Goal: Navigation & Orientation: Understand site structure

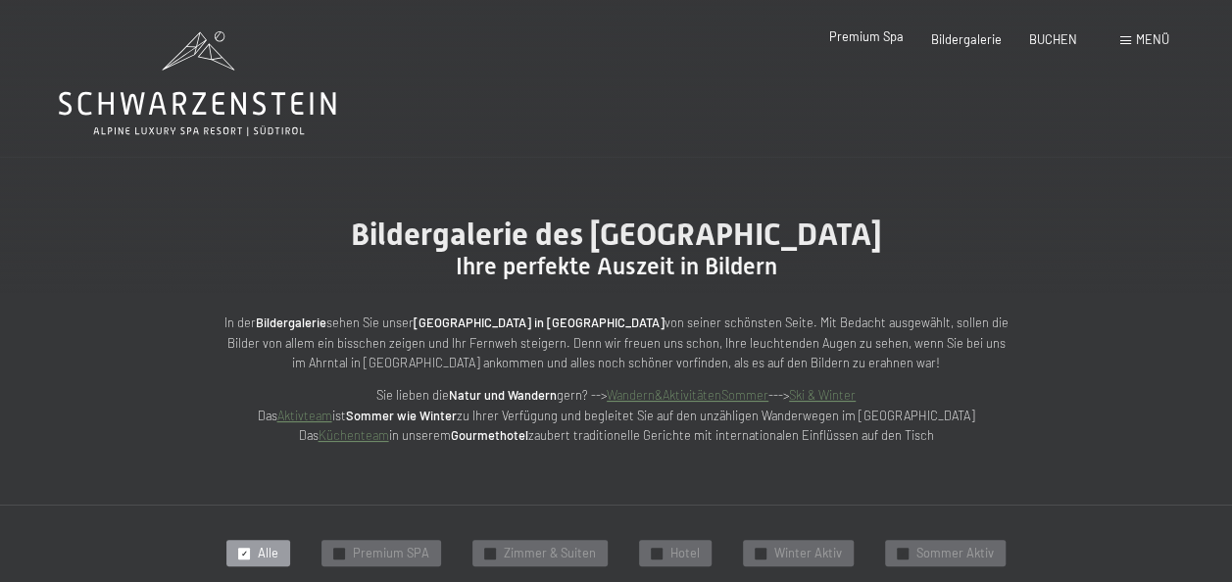
click at [872, 40] on span "Premium Spa" at bounding box center [866, 36] width 74 height 16
click at [396, 557] on span "Premium SPA" at bounding box center [391, 554] width 76 height 18
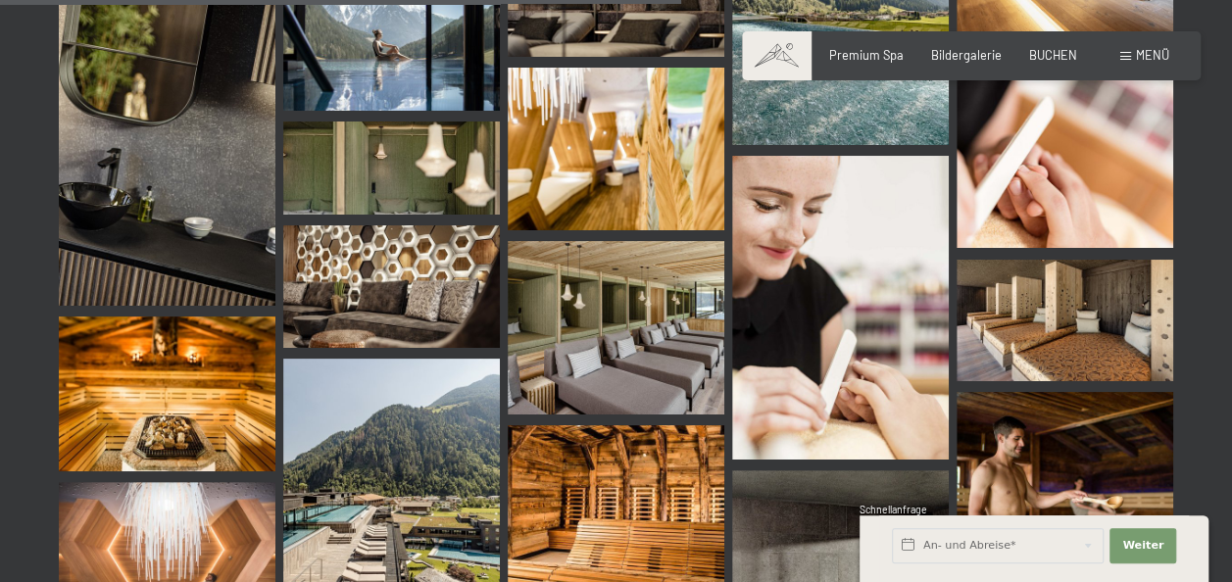
scroll to position [1703, 0]
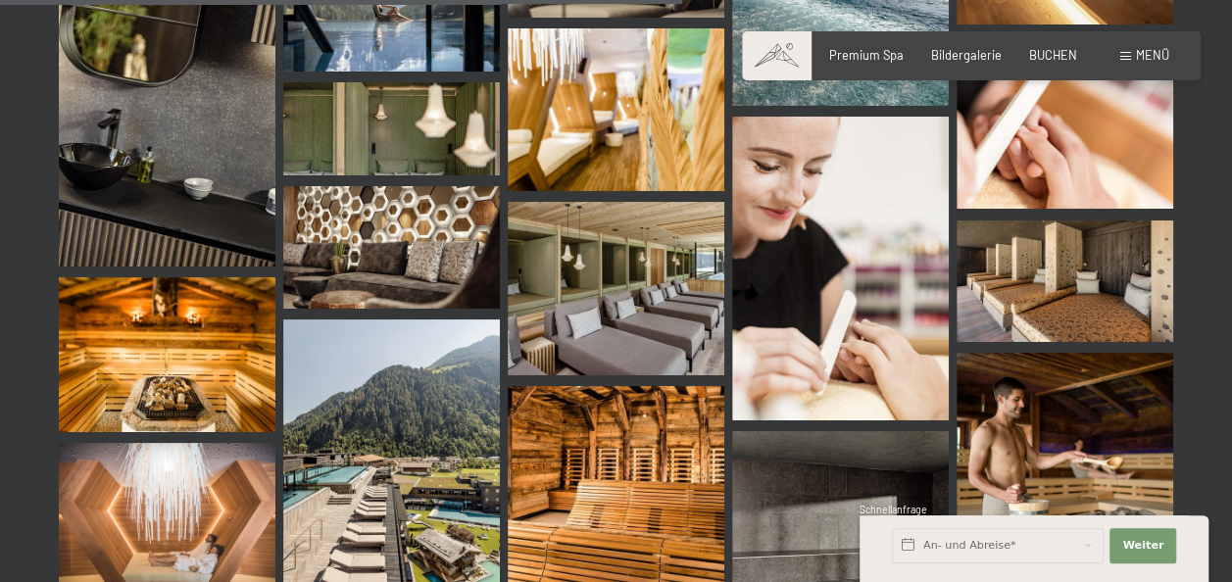
click at [385, 464] on img at bounding box center [391, 454] width 217 height 270
click at [1141, 59] on span "Menü" at bounding box center [1152, 55] width 33 height 16
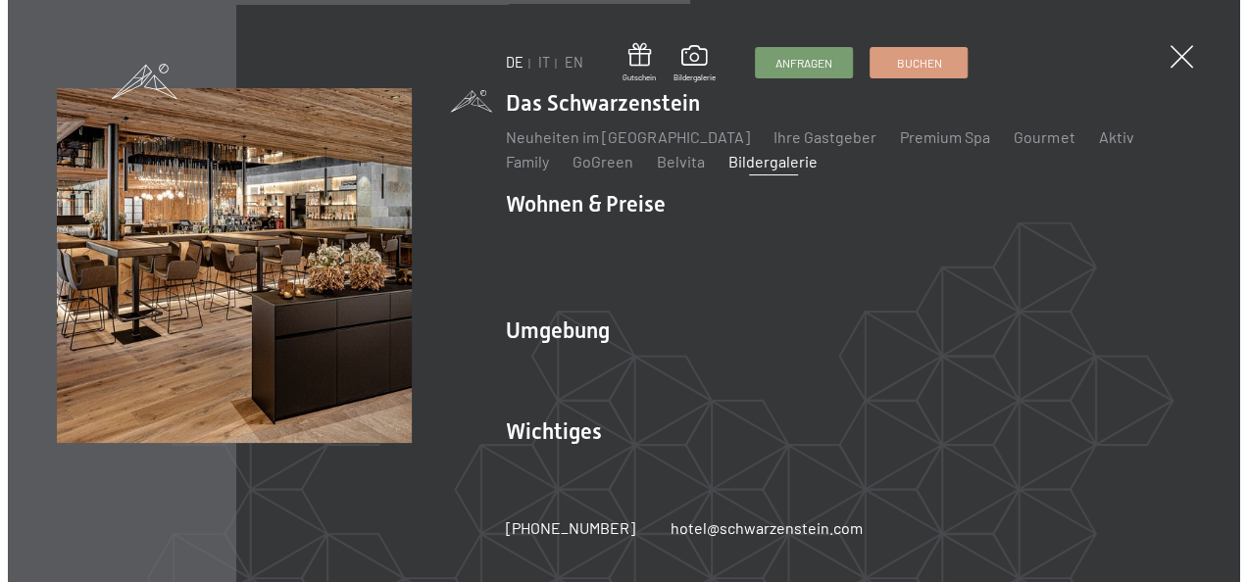
scroll to position [1717, 0]
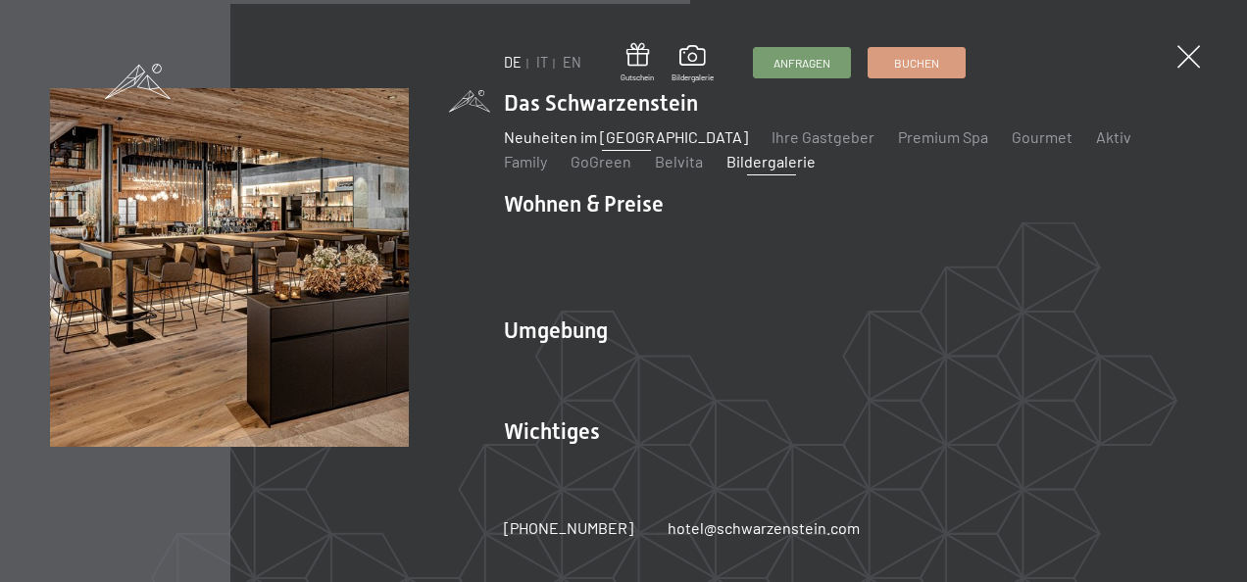
click at [633, 142] on link "Neuheiten im [GEOGRAPHIC_DATA]" at bounding box center [626, 136] width 244 height 19
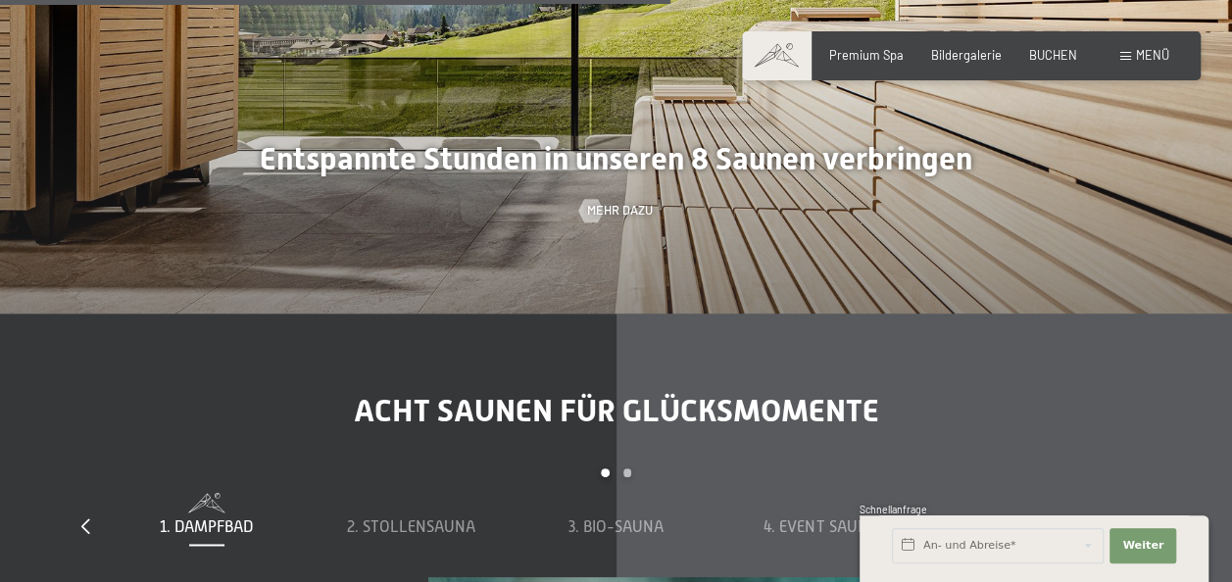
scroll to position [4908, 0]
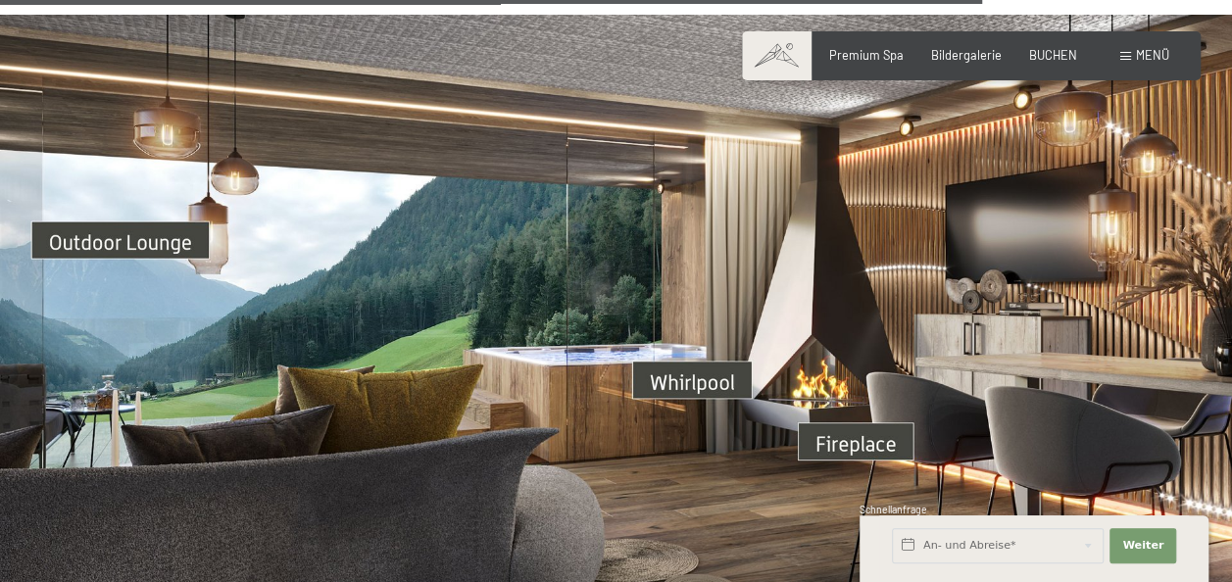
scroll to position [5462, 0]
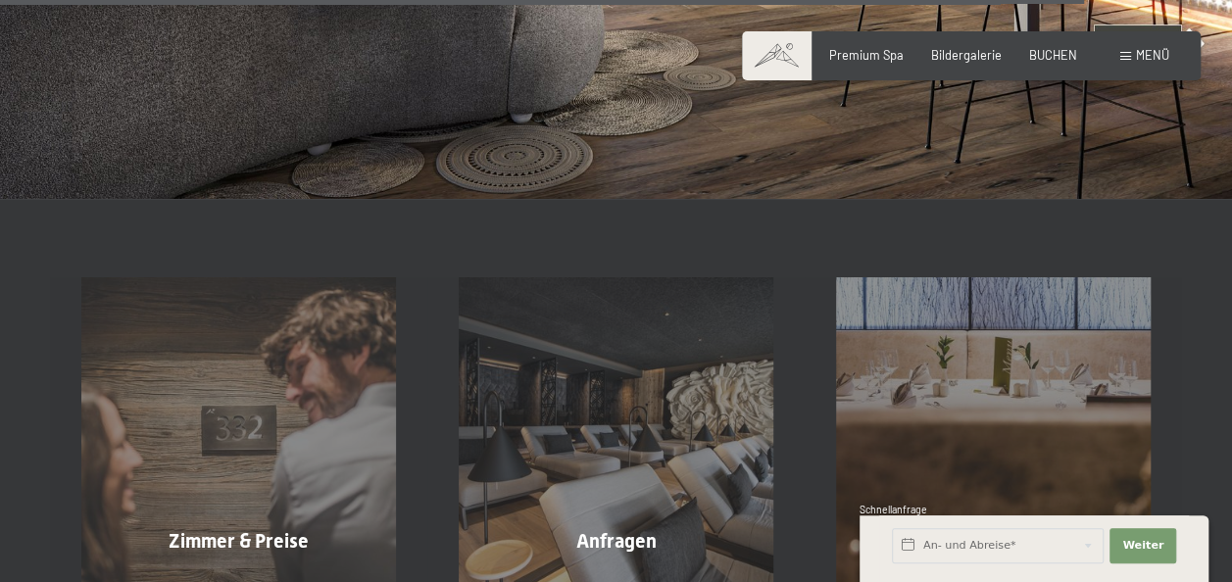
click at [1151, 53] on span "Menü" at bounding box center [1152, 55] width 33 height 16
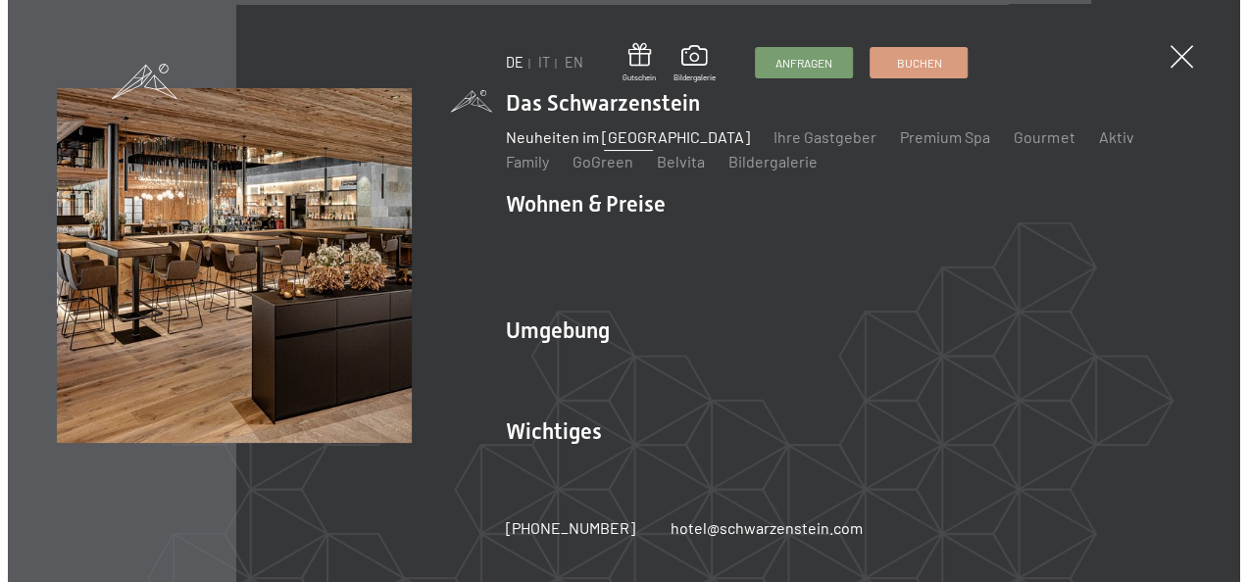
scroll to position [5496, 0]
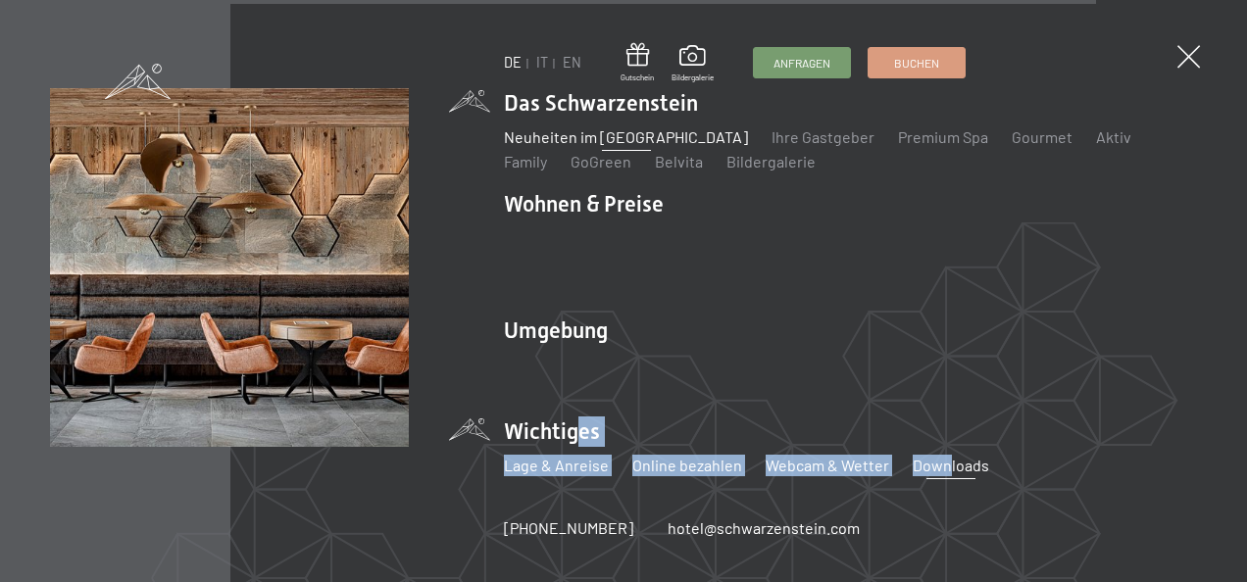
drag, startPoint x: 566, startPoint y: 421, endPoint x: 931, endPoint y: 461, distance: 366.7
click at [931, 461] on li "Wichtiges Lage & Anreise Online bezahlen Webcam & Wetter Downloads" at bounding box center [850, 455] width 693 height 77
click at [931, 461] on link "Downloads" at bounding box center [950, 465] width 76 height 19
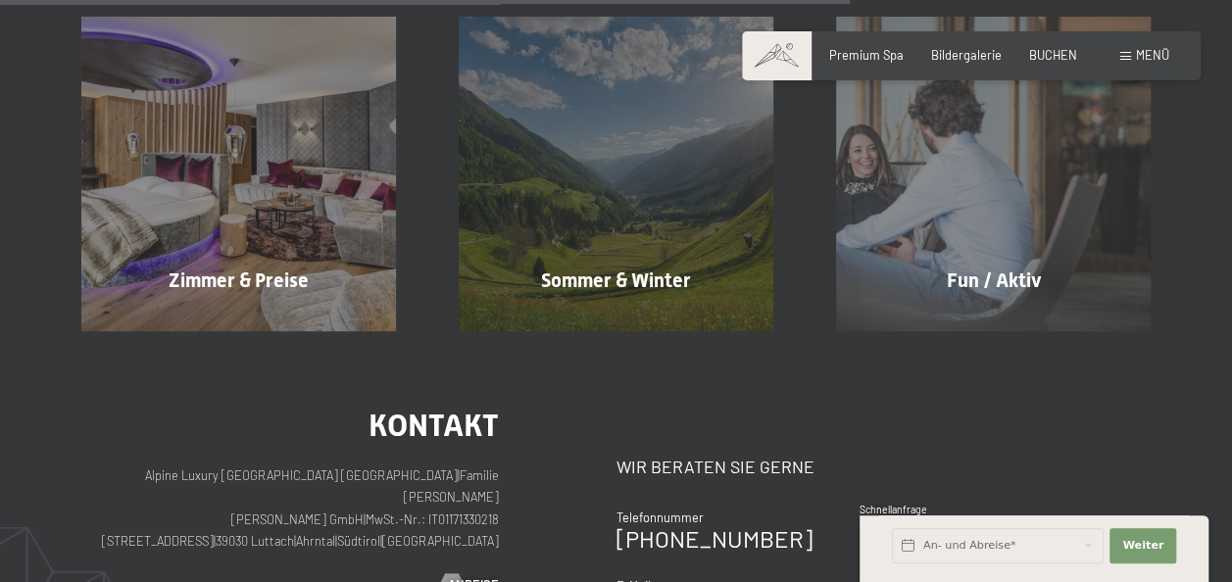
scroll to position [1143, 0]
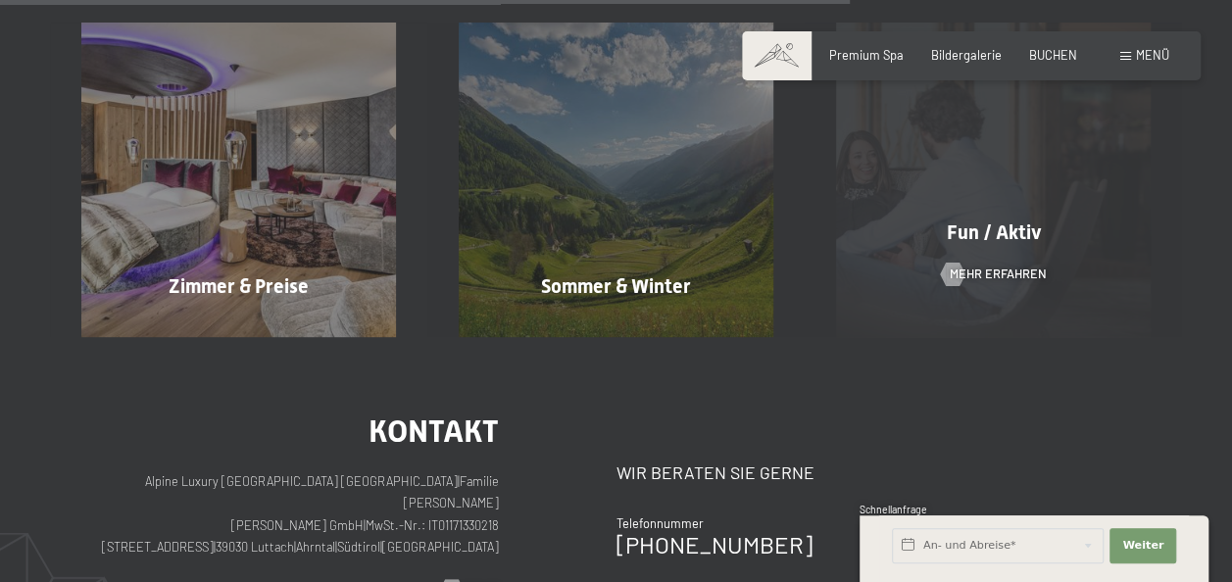
click at [1023, 221] on span "Fun / Aktiv" at bounding box center [993, 233] width 95 height 24
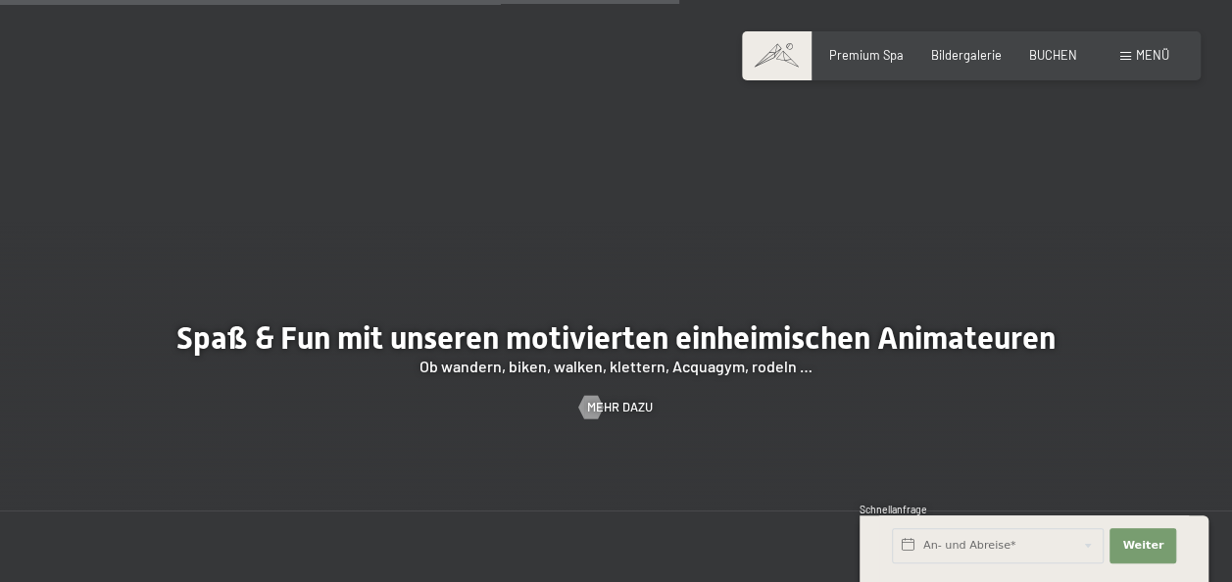
scroll to position [2422, 0]
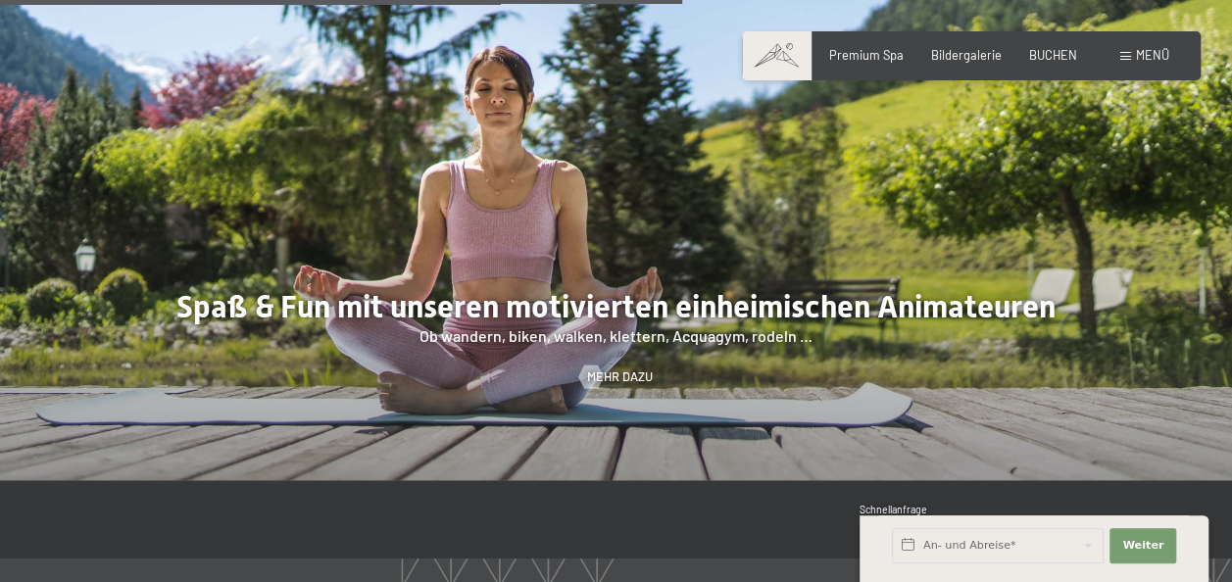
click at [631, 306] on div at bounding box center [616, 216] width 1232 height 527
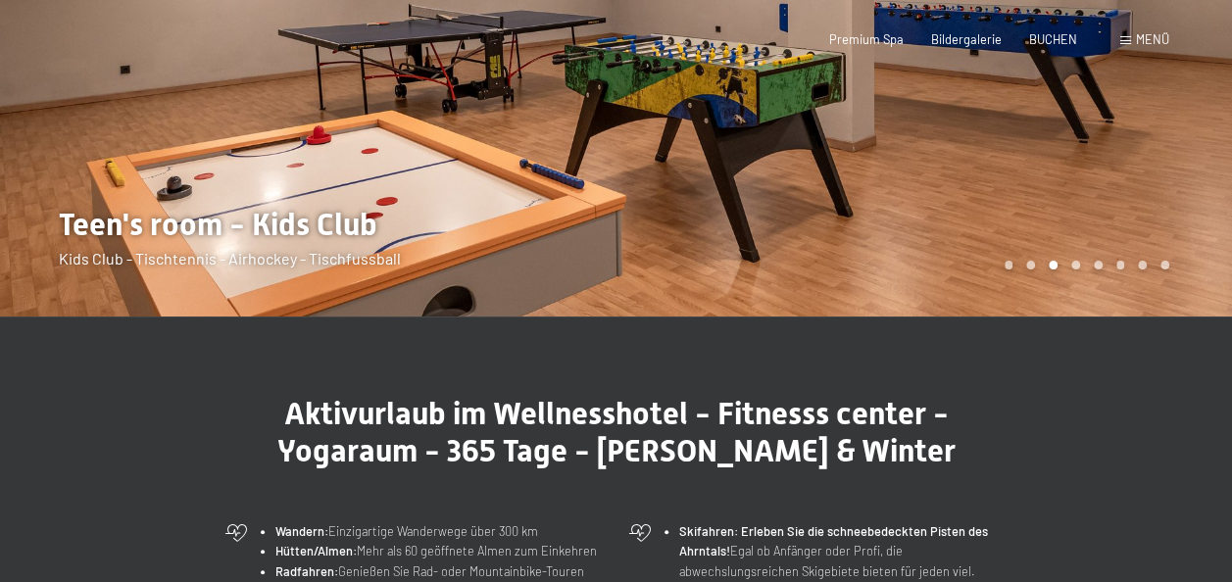
scroll to position [0, 0]
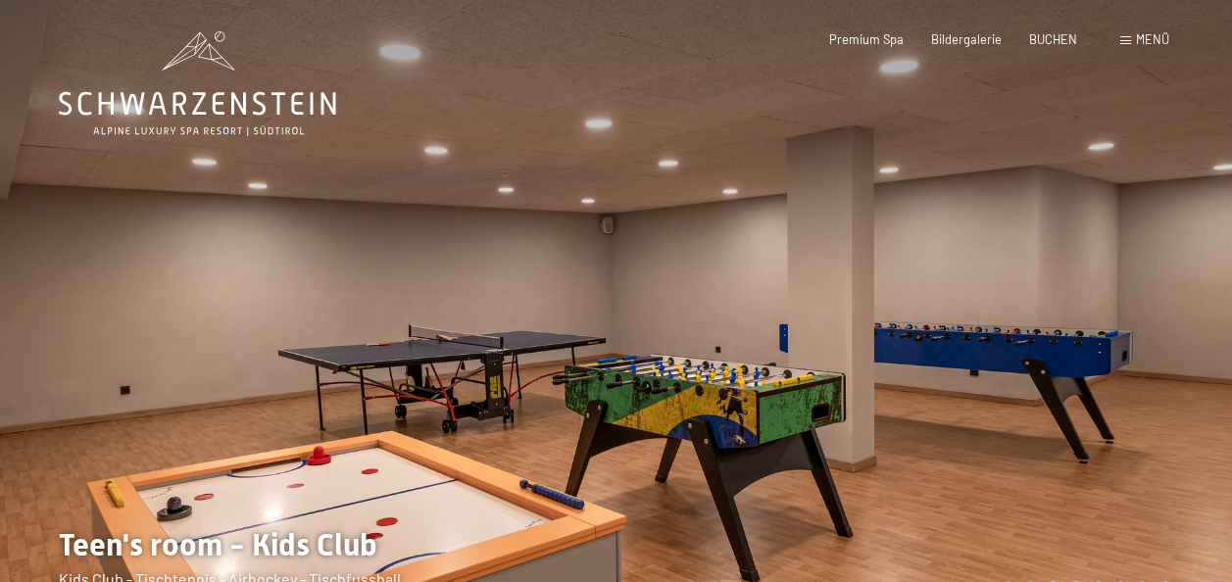
click at [189, 104] on icon at bounding box center [197, 83] width 277 height 105
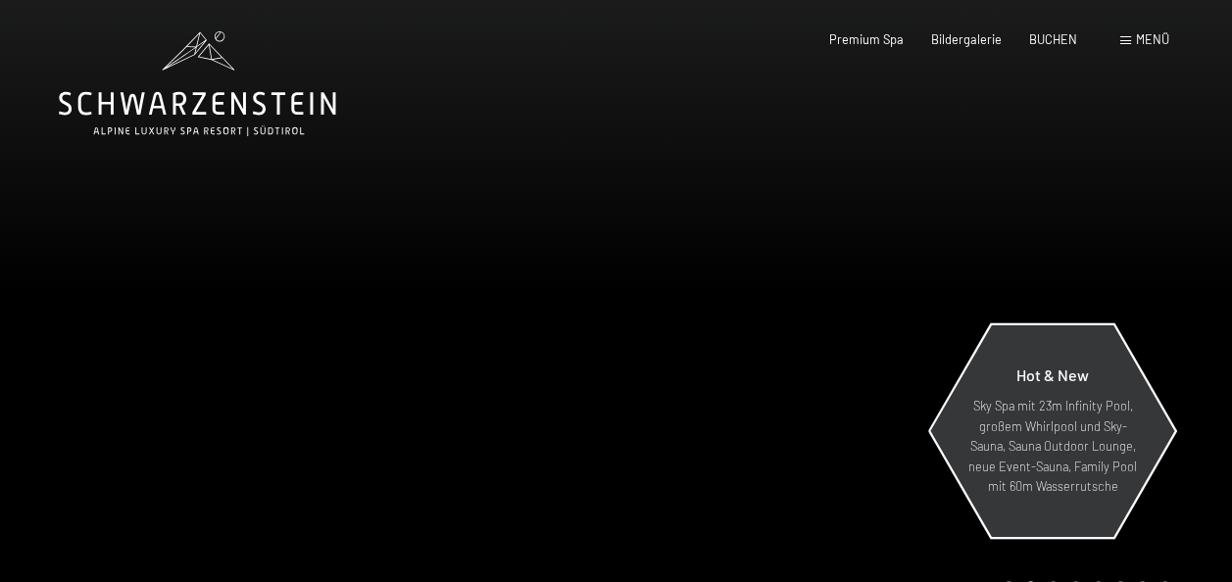
click at [1050, 368] on span "Hot & New" at bounding box center [1052, 375] width 73 height 19
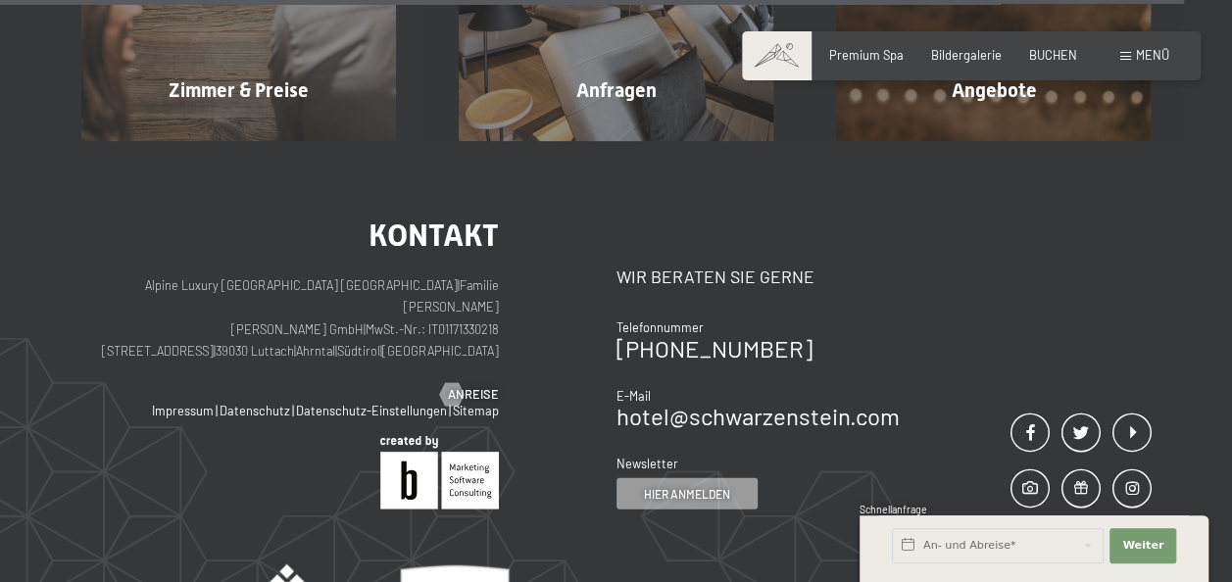
scroll to position [5870, 0]
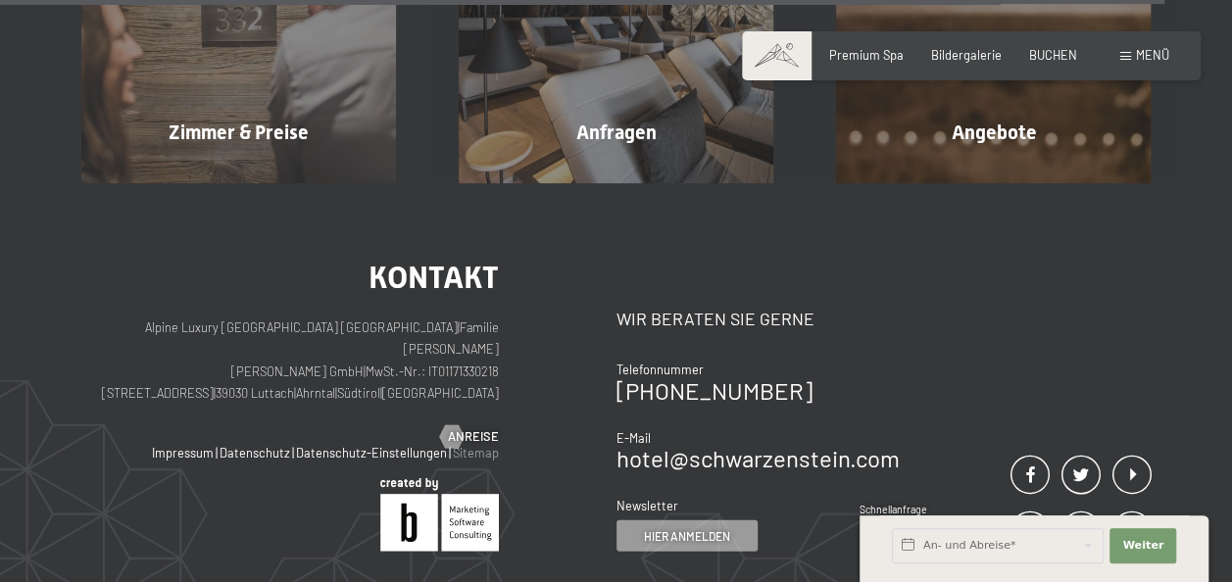
click at [472, 445] on link "Sitemap" at bounding box center [476, 453] width 46 height 16
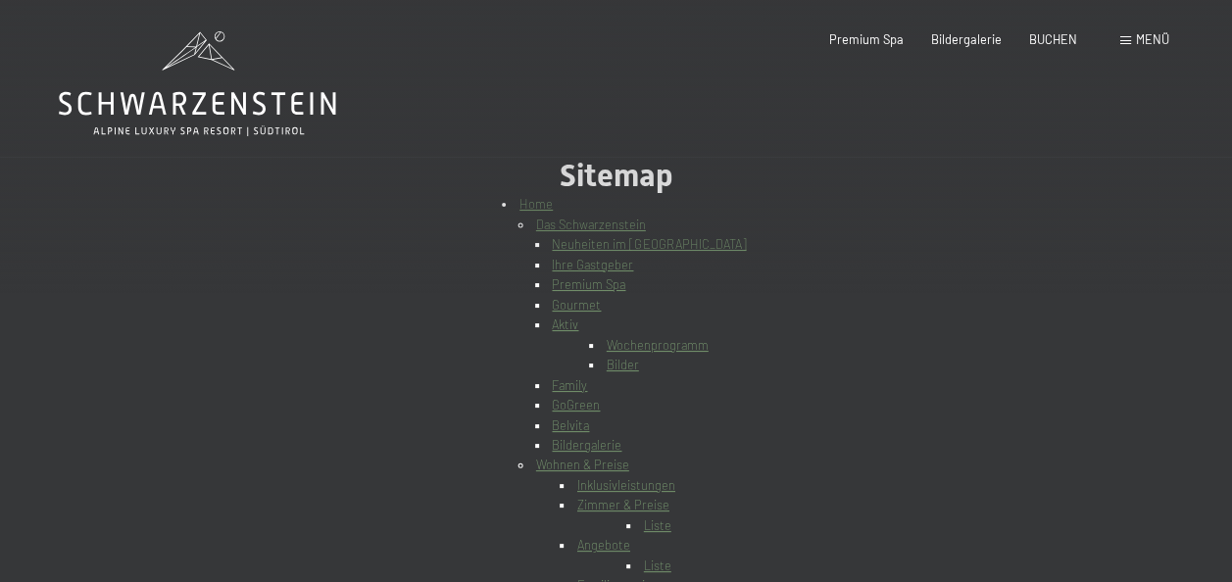
click at [670, 346] on link "Wochenprogramm" at bounding box center [658, 345] width 102 height 16
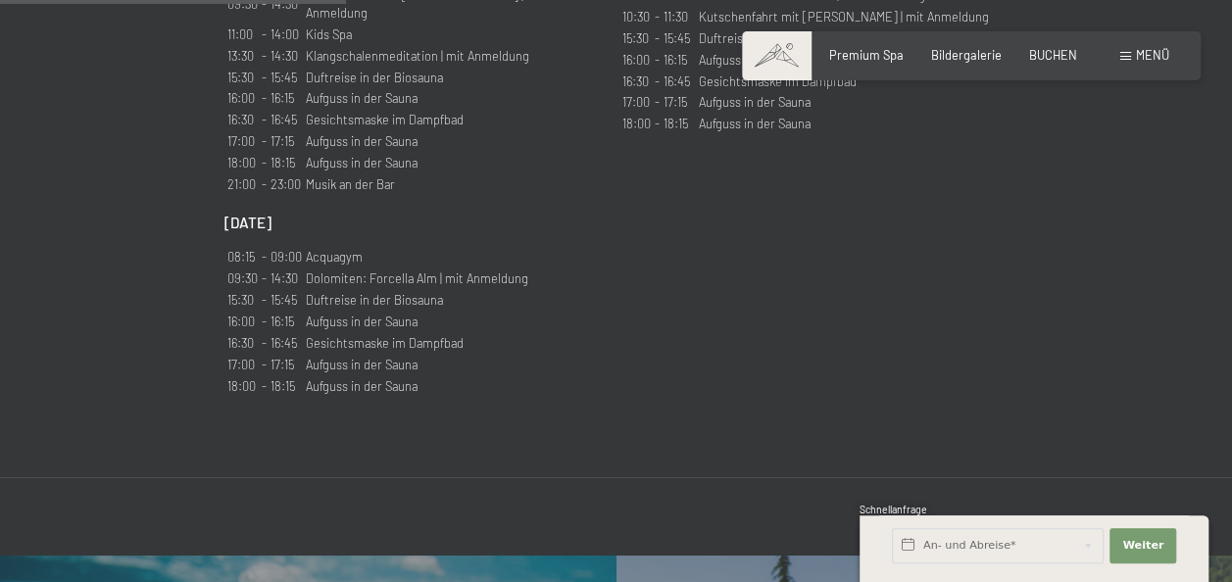
scroll to position [1999, 0]
